Goal: Navigation & Orientation: Find specific page/section

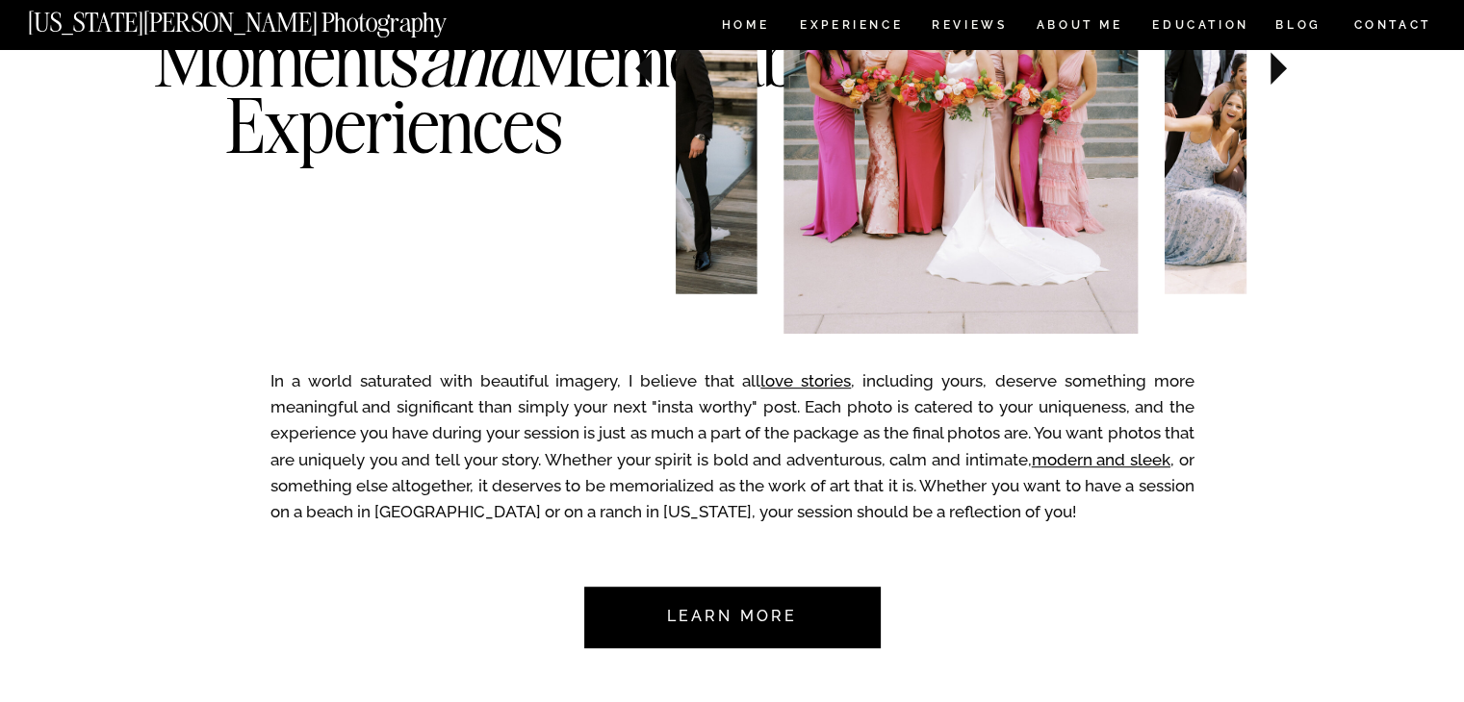
scroll to position [1059, 0]
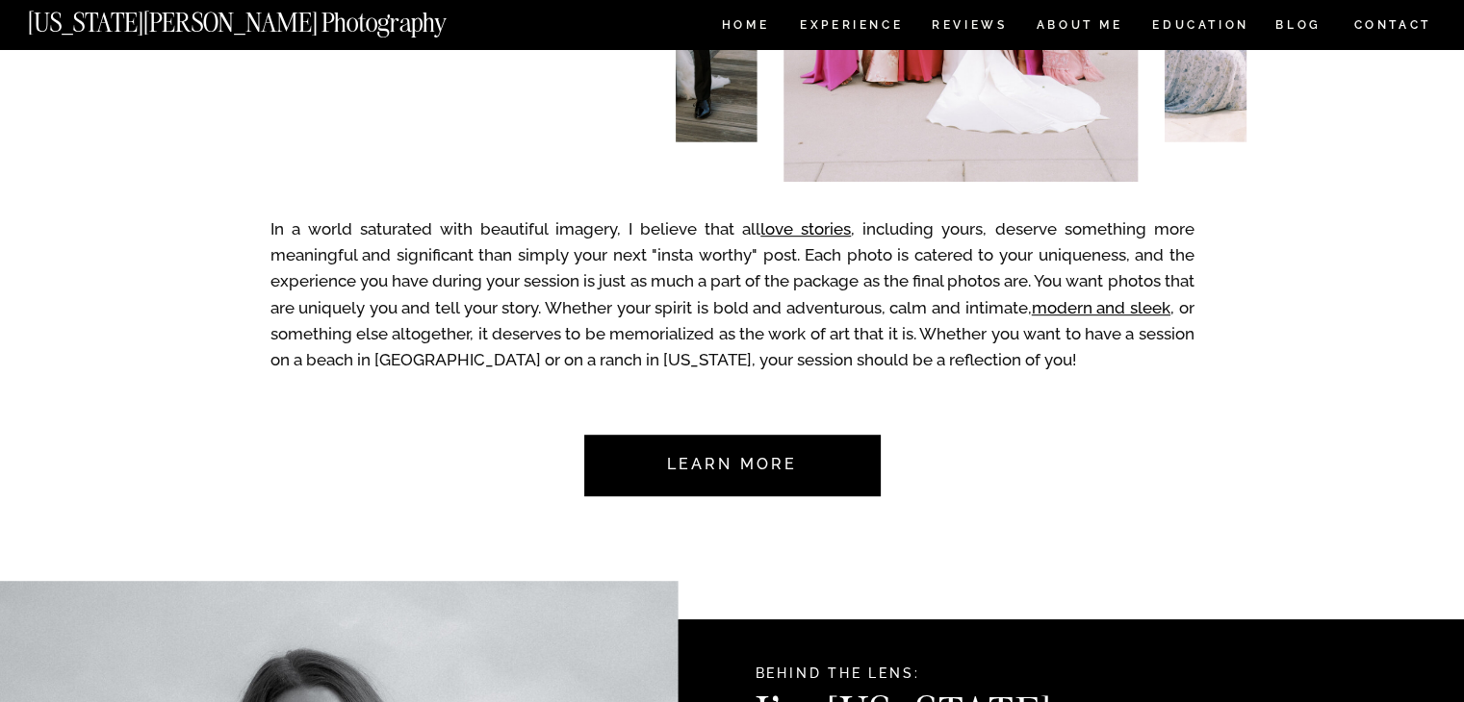
click at [128, 12] on nav "[US_STATE][PERSON_NAME] Photography" at bounding box center [269, 18] width 483 height 16
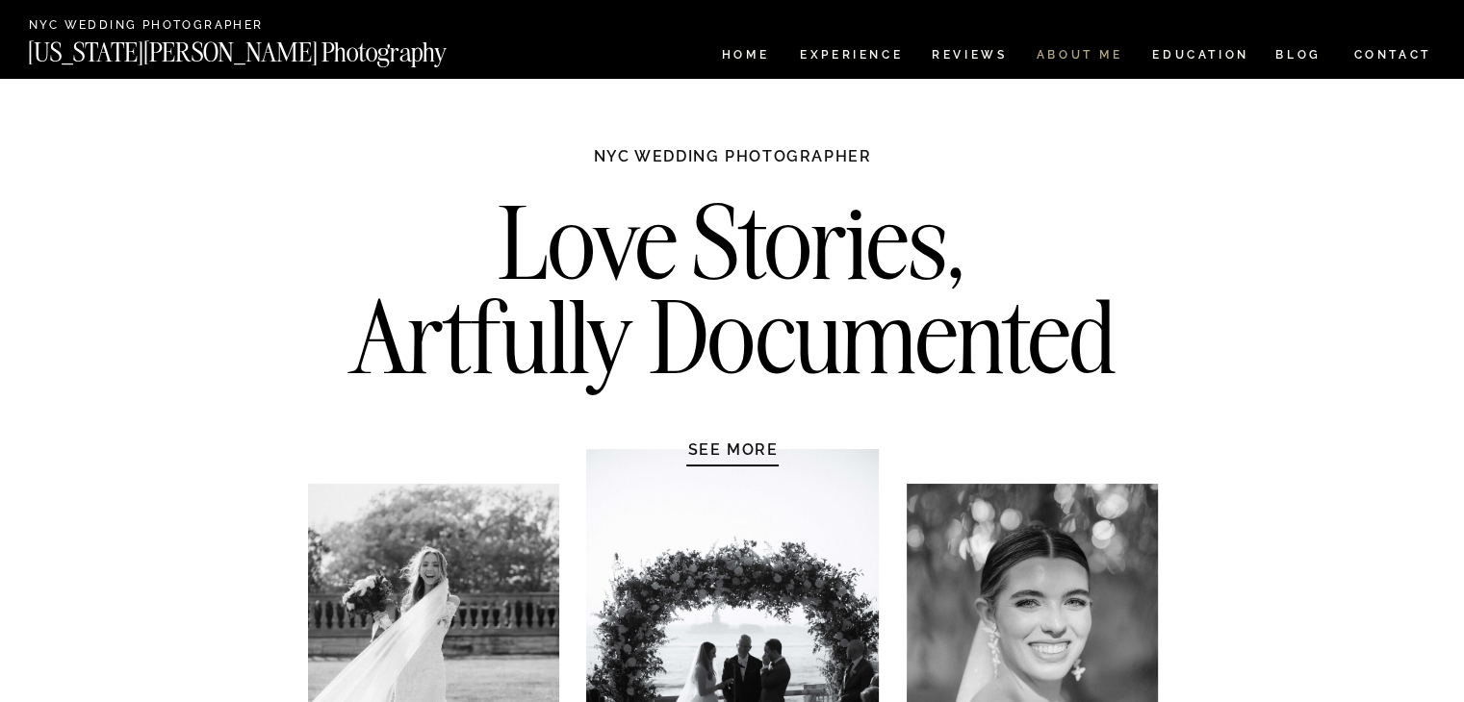
click at [1084, 54] on nav "ABOUT ME" at bounding box center [1079, 57] width 88 height 16
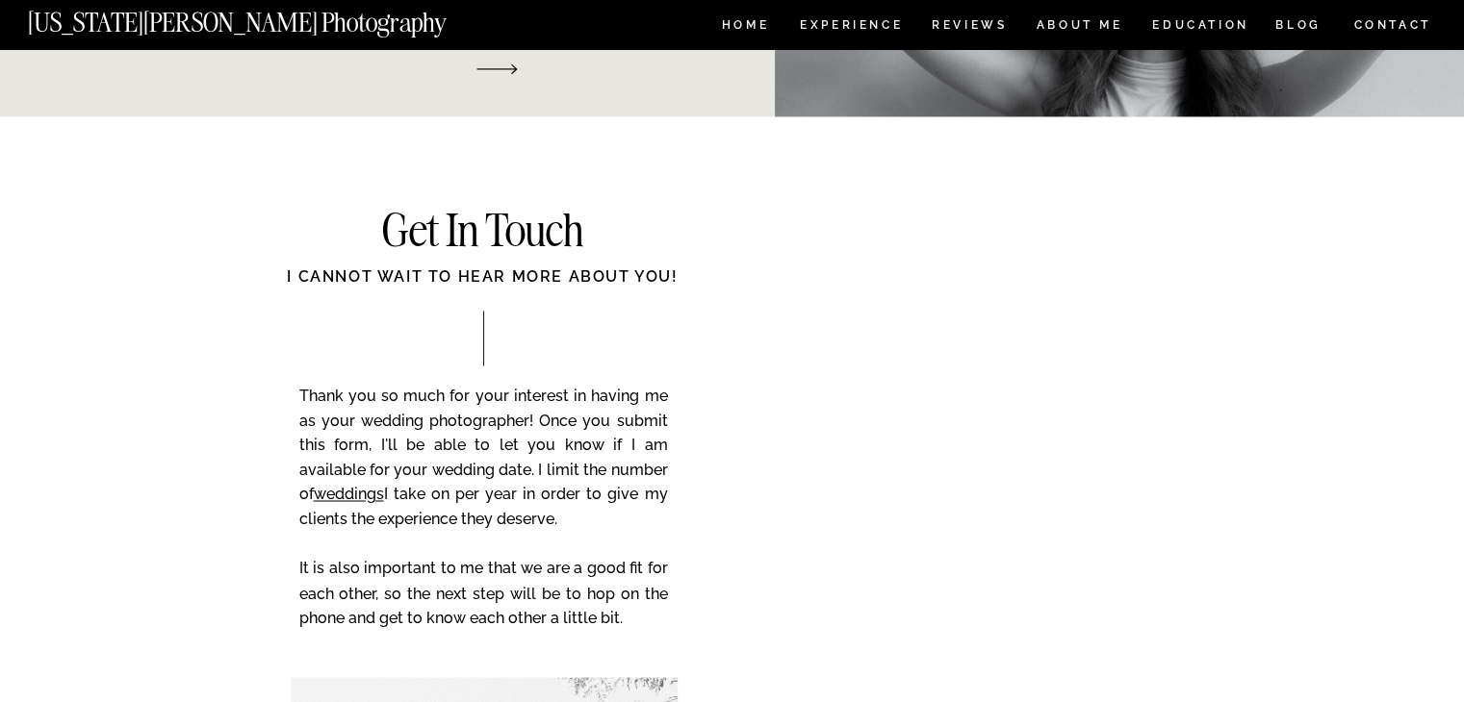
scroll to position [2921, 0]
